Goal: Transaction & Acquisition: Obtain resource

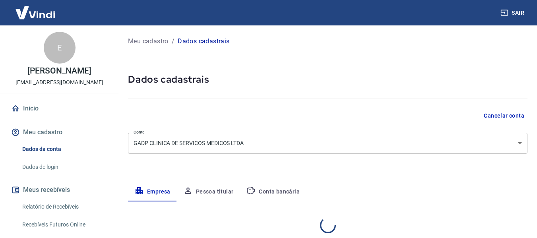
select select "SP"
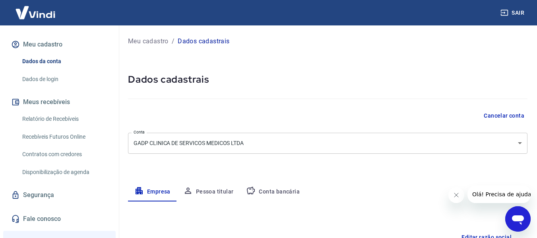
scroll to position [40, 0]
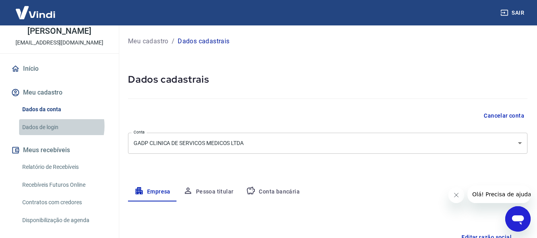
click at [54, 126] on link "Dados de login" at bounding box center [64, 127] width 90 height 16
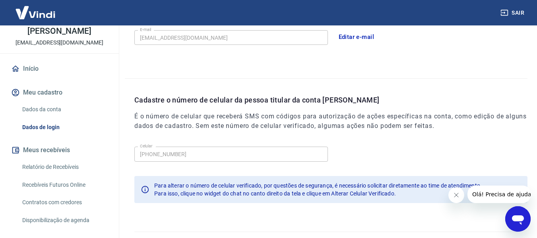
scroll to position [271, 0]
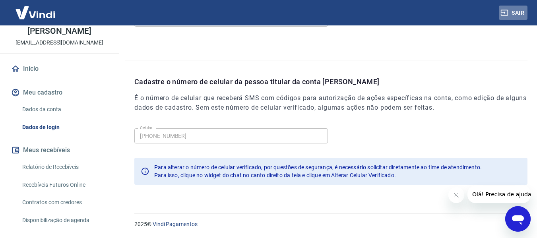
click at [514, 10] on button "Sair" at bounding box center [513, 13] width 29 height 15
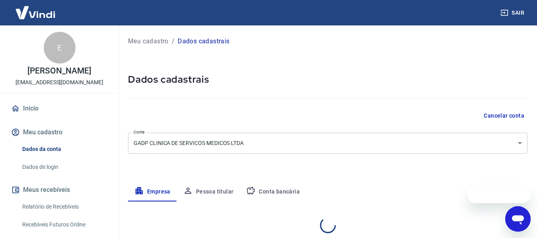
select select "SP"
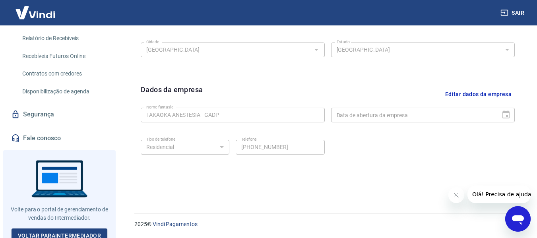
scroll to position [174, 0]
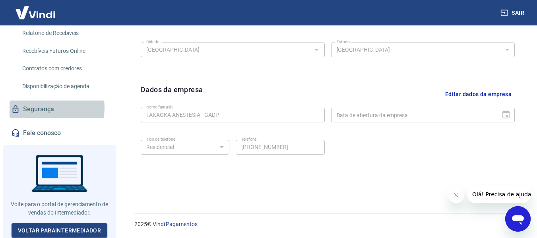
click at [44, 108] on link "Segurança" at bounding box center [60, 109] width 100 height 17
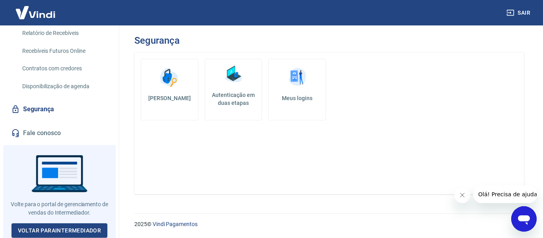
click at [243, 95] on h5 "Autenticação em duas etapas" at bounding box center [233, 99] width 50 height 16
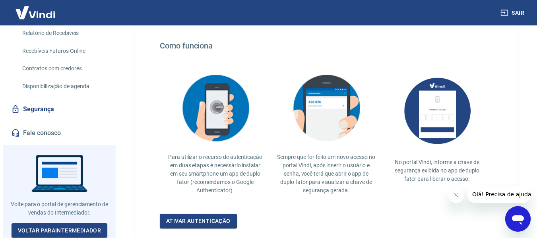
scroll to position [199, 0]
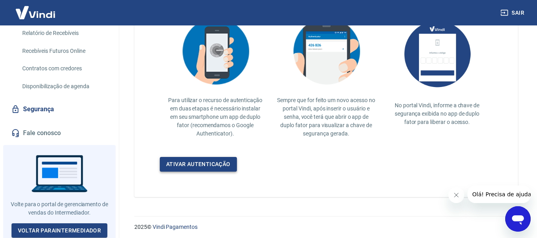
click at [213, 167] on link "Ativar autenticação" at bounding box center [198, 164] width 77 height 15
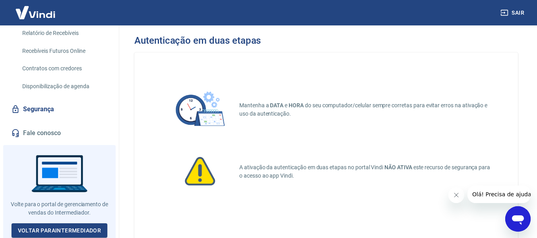
scroll to position [92, 0]
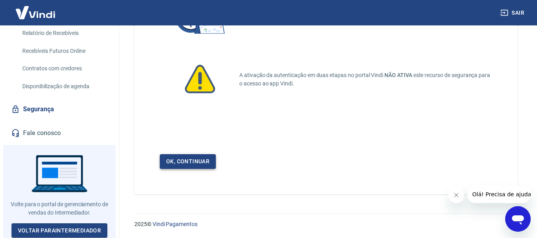
click at [204, 158] on link "Ok, continuar" at bounding box center [188, 161] width 56 height 15
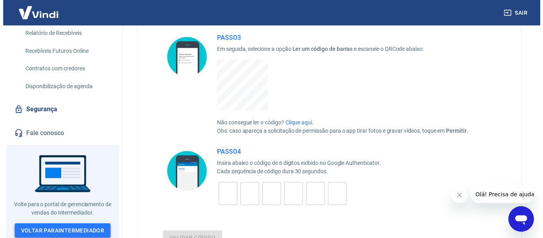
scroll to position [260, 0]
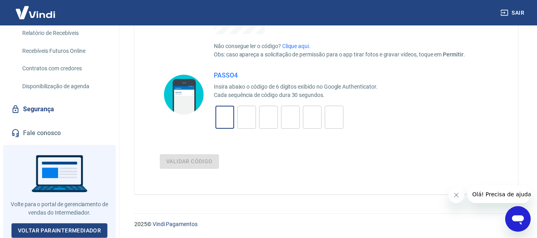
click at [221, 123] on input "tel" at bounding box center [224, 117] width 19 height 17
type input "1"
type input "5"
type input "1"
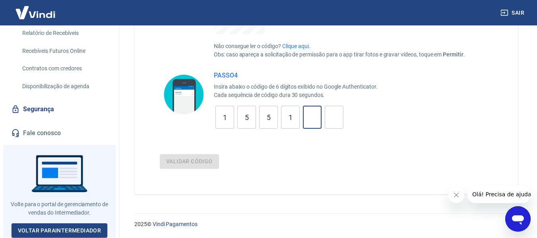
type input "8"
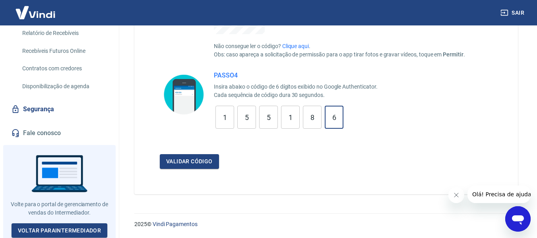
type input "6"
click at [221, 123] on input "1" at bounding box center [224, 117] width 19 height 17
type input "7"
drag, startPoint x: 337, startPoint y: 120, endPoint x: 147, endPoint y: 100, distance: 191.0
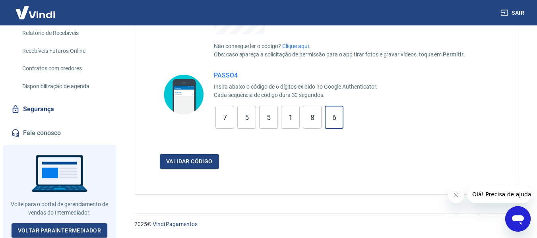
type input "6"
type input "8"
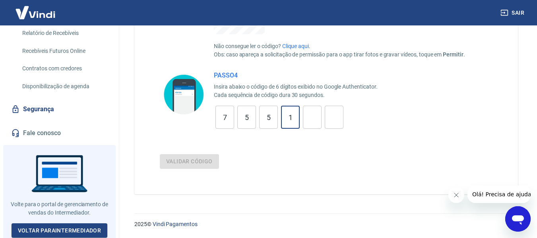
type input "1"
type input "5"
type input "7"
type input "1"
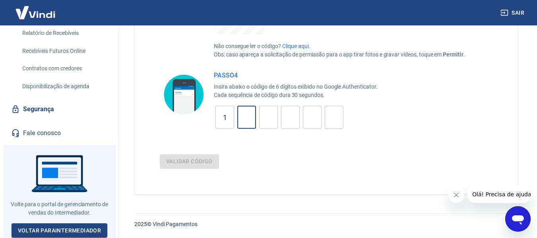
type input "7"
type input "5"
type input "8"
type input "9"
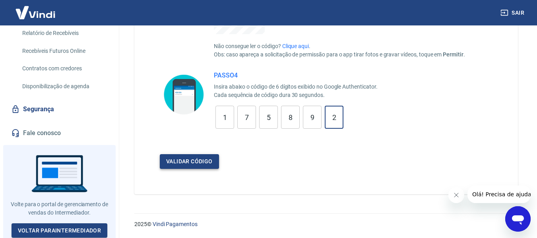
type input "2"
click at [216, 160] on button "Validar código" at bounding box center [189, 161] width 59 height 15
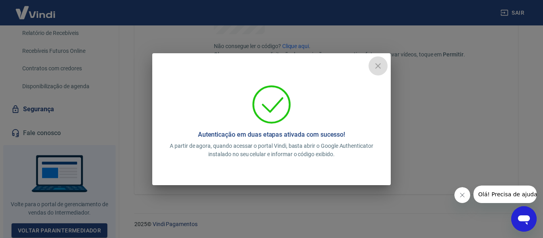
click at [379, 66] on icon "close" at bounding box center [378, 66] width 10 height 10
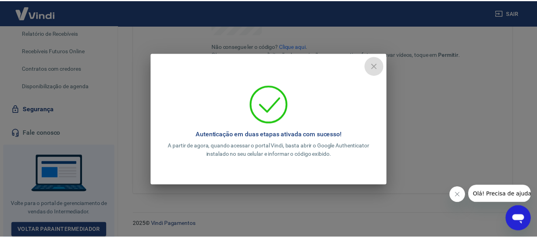
scroll to position [201, 0]
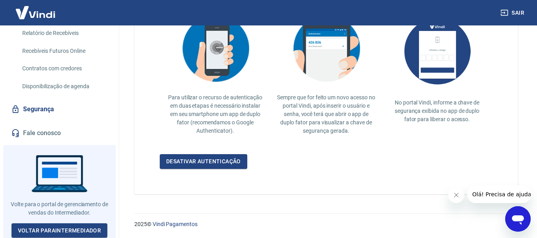
click at [527, 10] on button "Sair" at bounding box center [513, 13] width 29 height 15
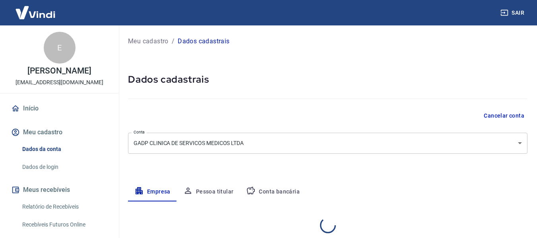
select select "SP"
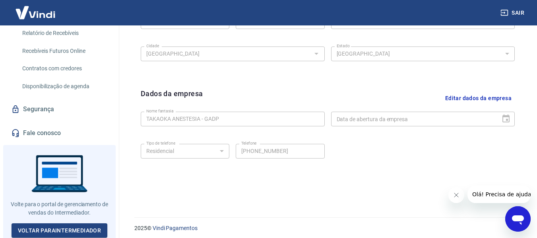
scroll to position [335, 0]
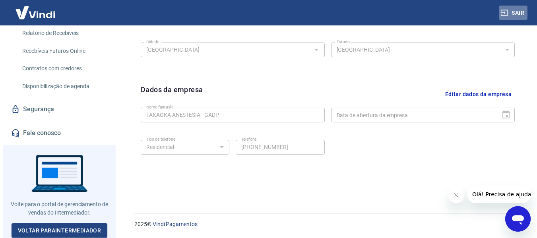
click at [511, 11] on button "Sair" at bounding box center [513, 13] width 29 height 15
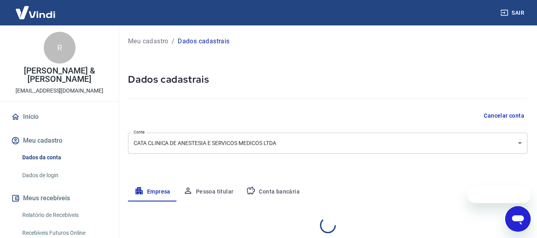
select select "SP"
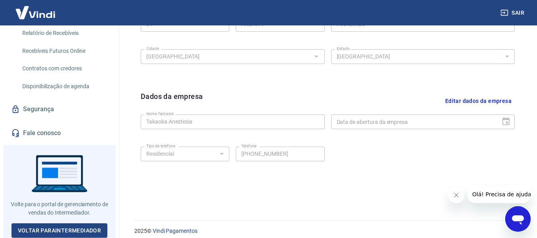
scroll to position [335, 0]
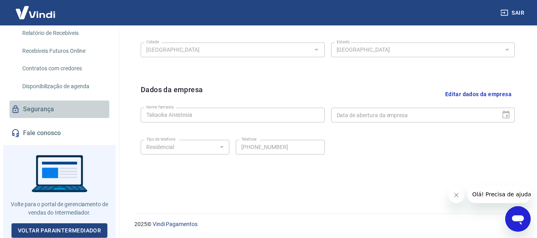
click at [73, 106] on link "Segurança" at bounding box center [60, 109] width 100 height 17
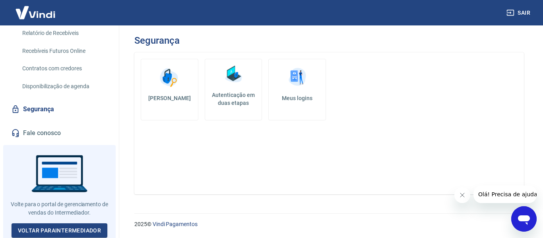
click at [222, 103] on h5 "Autenticação em duas etapas" at bounding box center [233, 99] width 50 height 16
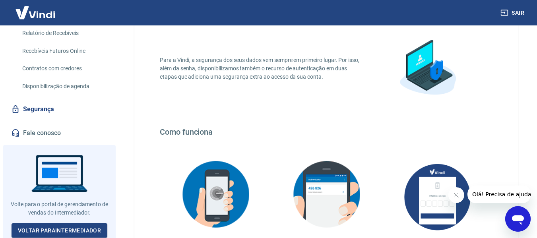
scroll to position [201, 0]
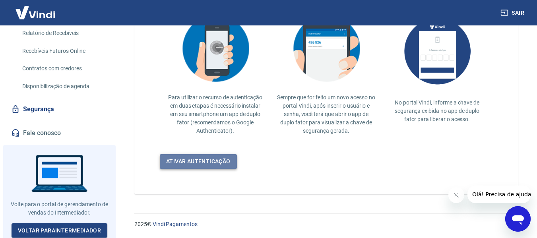
click at [223, 157] on link "Ativar autenticação" at bounding box center [198, 161] width 77 height 15
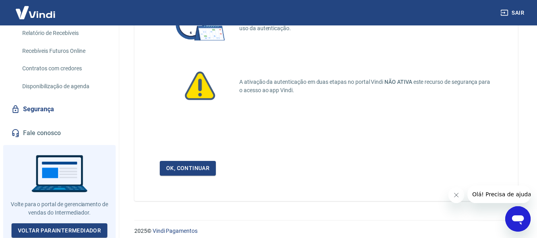
scroll to position [92, 0]
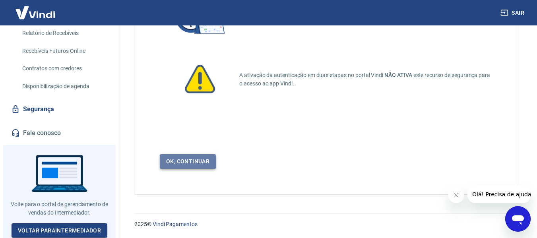
click at [205, 157] on link "Ok, continuar" at bounding box center [188, 161] width 56 height 15
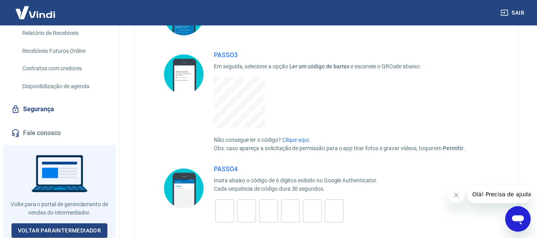
scroll to position [180, 0]
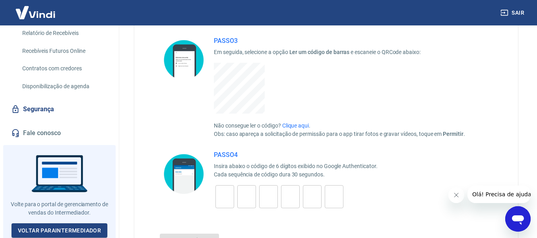
click at [227, 201] on input "tel" at bounding box center [224, 196] width 19 height 17
type input "8"
type input "5"
type input "9"
type input "2"
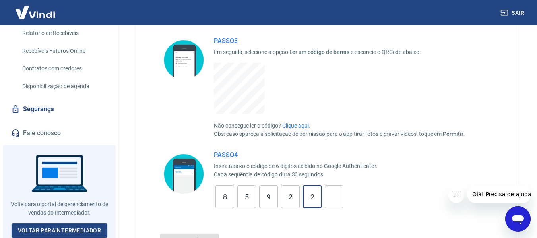
type input "2"
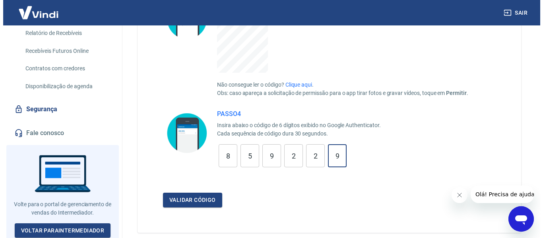
scroll to position [260, 0]
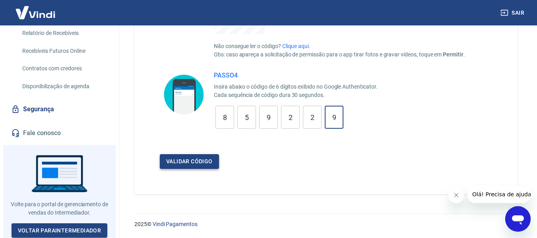
type input "9"
click at [197, 167] on button "Validar código" at bounding box center [189, 161] width 59 height 15
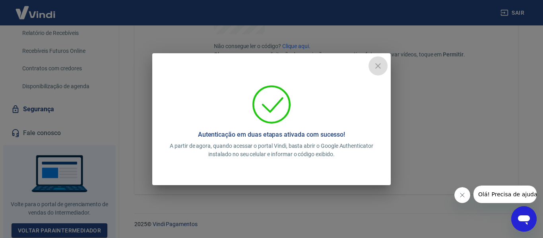
click at [381, 66] on icon "close" at bounding box center [378, 66] width 10 height 10
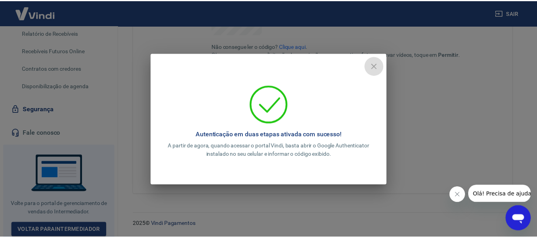
scroll to position [201, 0]
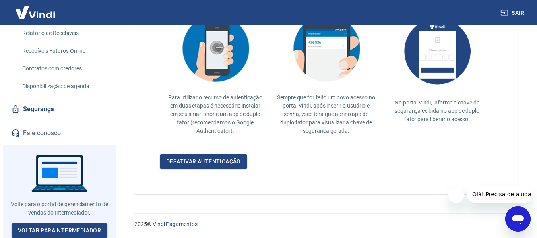
click at [518, 13] on button "Sair" at bounding box center [513, 13] width 29 height 15
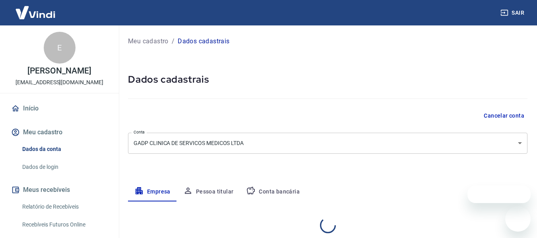
select select "SP"
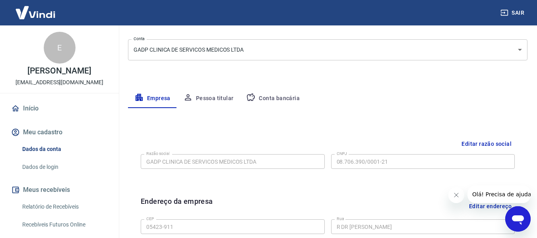
scroll to position [79, 0]
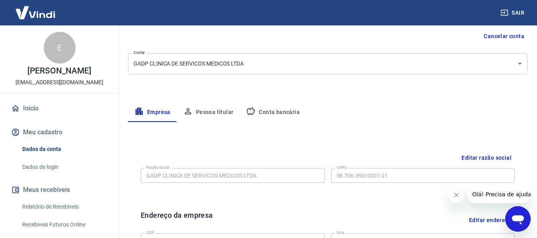
click at [29, 11] on img at bounding box center [36, 12] width 52 height 24
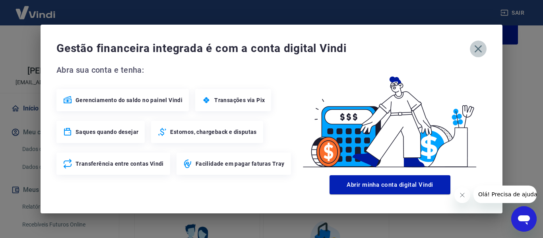
click at [477, 49] on icon "button" at bounding box center [478, 49] width 8 height 8
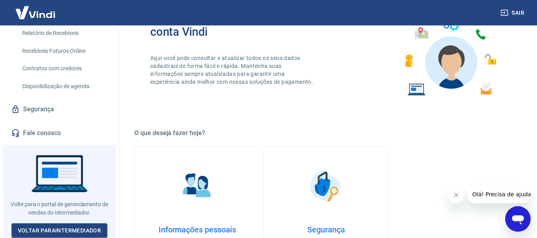
scroll to position [278, 0]
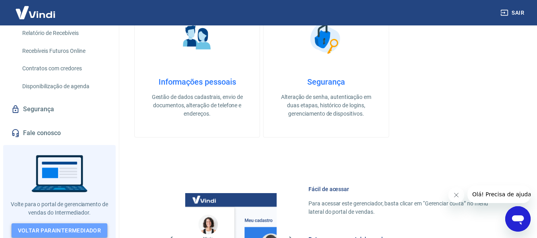
click at [58, 228] on link "Voltar para Intermediador" at bounding box center [60, 230] width 96 height 15
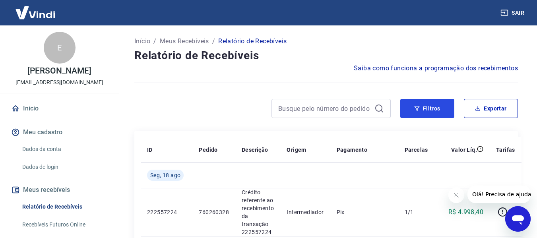
drag, startPoint x: 431, startPoint y: 108, endPoint x: 429, endPoint y: 92, distance: 16.0
click at [430, 108] on button "Filtros" at bounding box center [427, 108] width 54 height 19
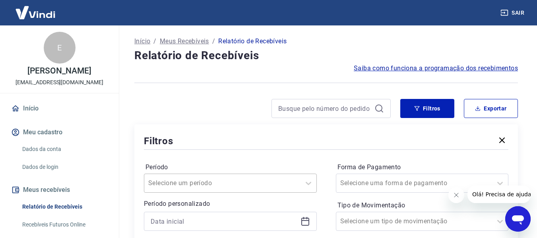
scroll to position [74, 0]
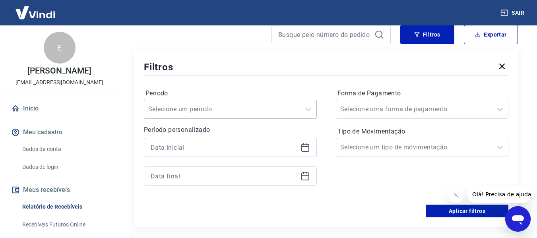
click at [266, 119] on div "Selecione um período" at bounding box center [230, 109] width 173 height 19
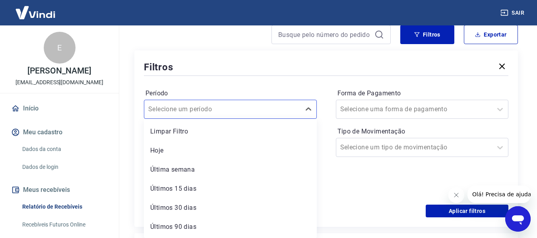
click at [309, 87] on div "Período option Limpar Filtro focused, 1 of 7. 7 results available. Use Up and D…" at bounding box center [230, 103] width 173 height 32
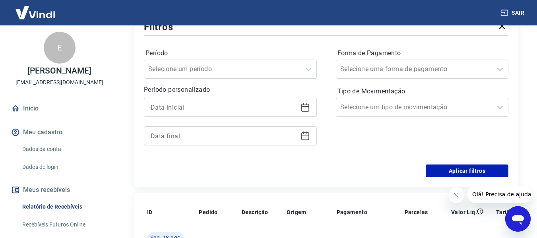
scroll to position [114, 0]
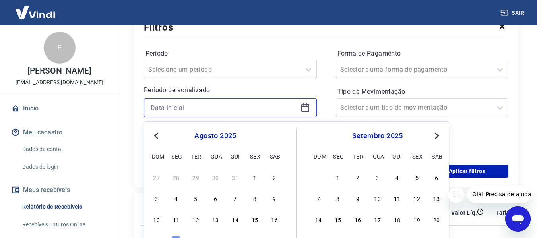
click at [241, 109] on input at bounding box center [224, 108] width 147 height 12
click at [255, 179] on div "1" at bounding box center [255, 177] width 10 height 10
type input "[DATE]"
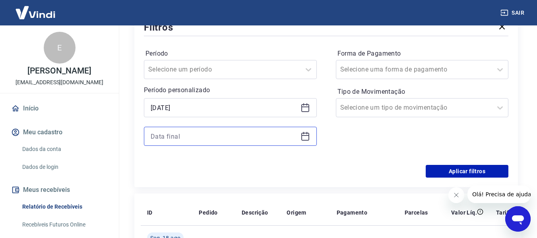
click at [222, 137] on input at bounding box center [224, 136] width 147 height 12
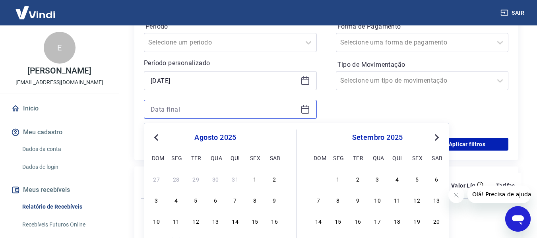
scroll to position [193, 0]
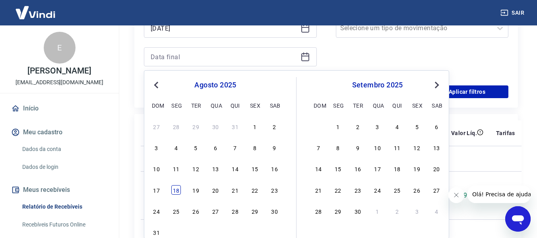
click at [175, 189] on div "18" at bounding box center [176, 190] width 10 height 10
type input "[DATE]"
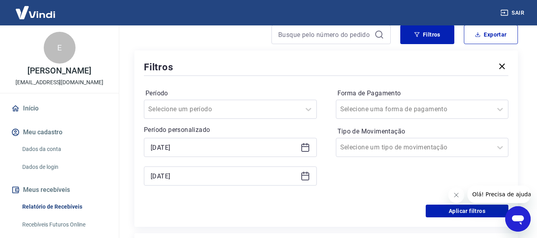
scroll to position [114, 0]
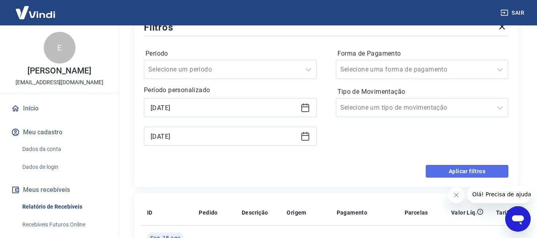
click at [432, 172] on button "Aplicar filtros" at bounding box center [466, 171] width 83 height 13
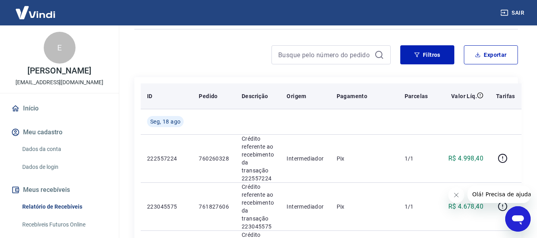
scroll to position [40, 0]
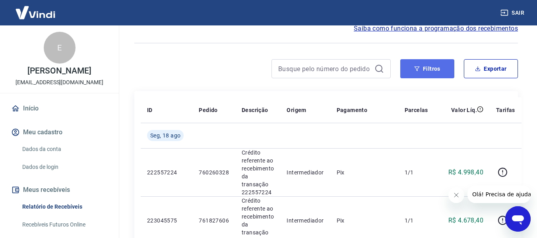
click at [433, 70] on button "Filtros" at bounding box center [427, 68] width 54 height 19
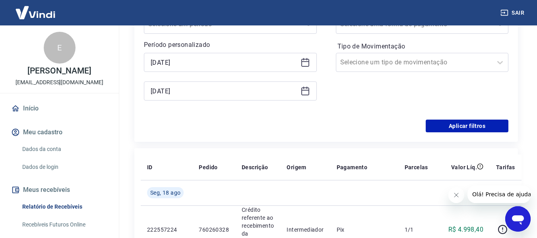
scroll to position [119, 0]
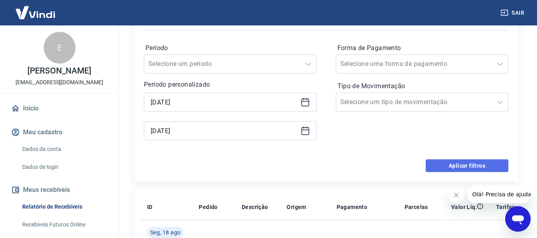
click at [448, 167] on button "Aplicar filtros" at bounding box center [466, 165] width 83 height 13
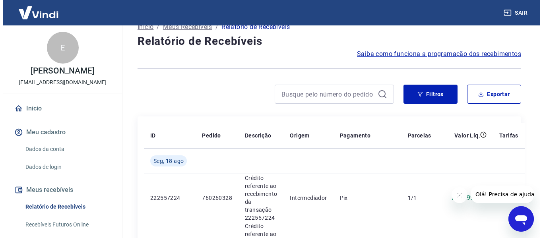
scroll to position [0, 0]
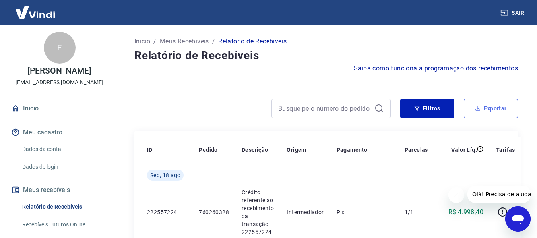
click at [501, 113] on button "Exportar" at bounding box center [491, 108] width 54 height 19
type input "[DATE]"
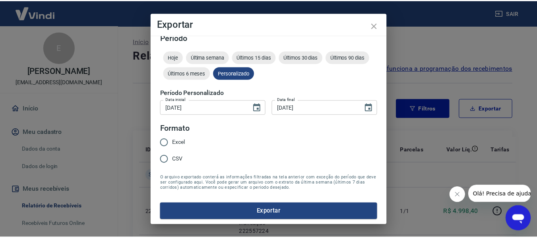
scroll to position [10, 0]
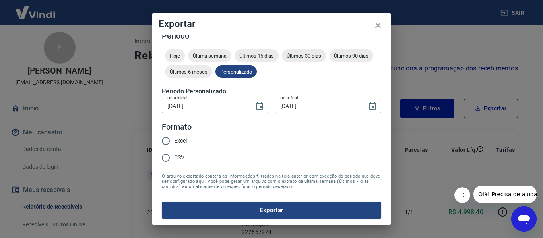
click at [174, 159] on span "CSV" at bounding box center [179, 157] width 10 height 8
click at [174, 159] on input "CSV" at bounding box center [165, 157] width 17 height 17
radio input "true"
click at [257, 214] on button "Exportar" at bounding box center [271, 210] width 219 height 17
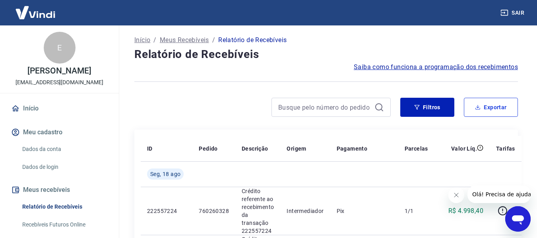
scroll to position [0, 0]
